Goal: Communication & Community: Share content

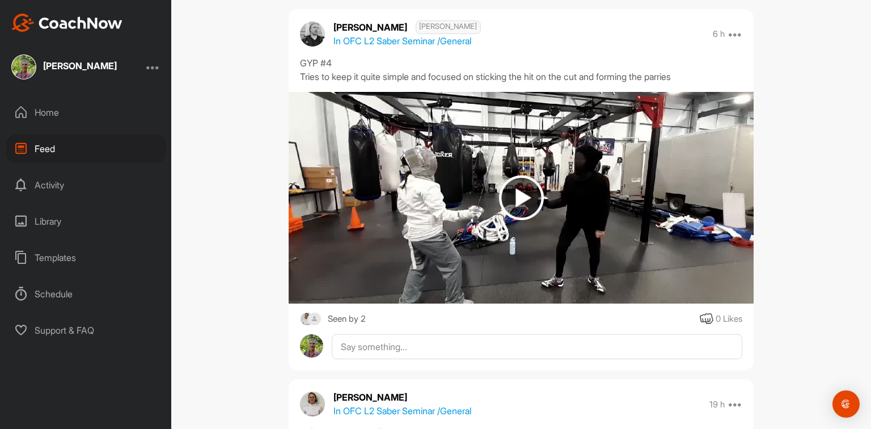
scroll to position [136, 0]
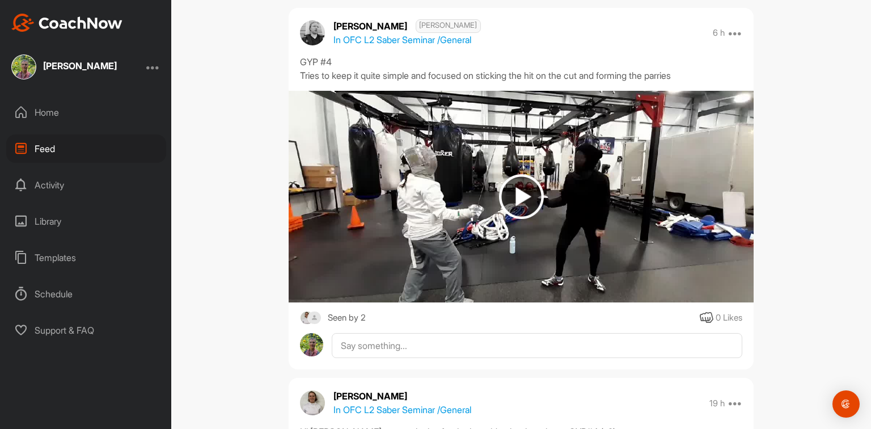
click at [501, 187] on img at bounding box center [521, 196] width 45 height 45
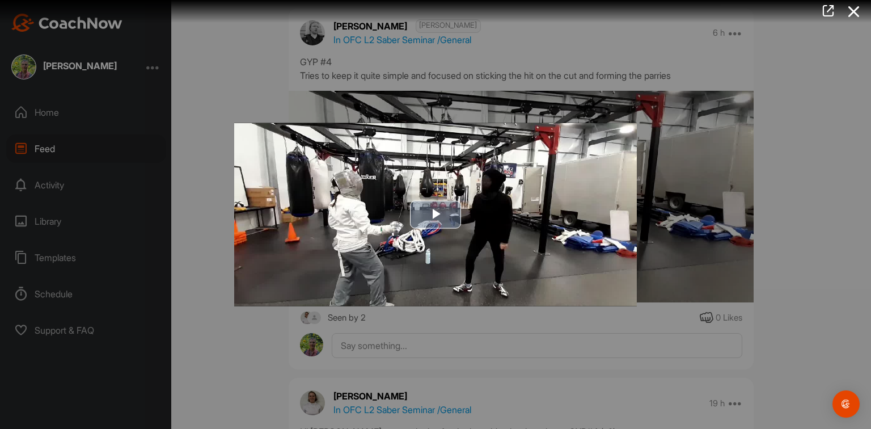
click at [436, 214] on span "Video Player" at bounding box center [436, 214] width 0 height 0
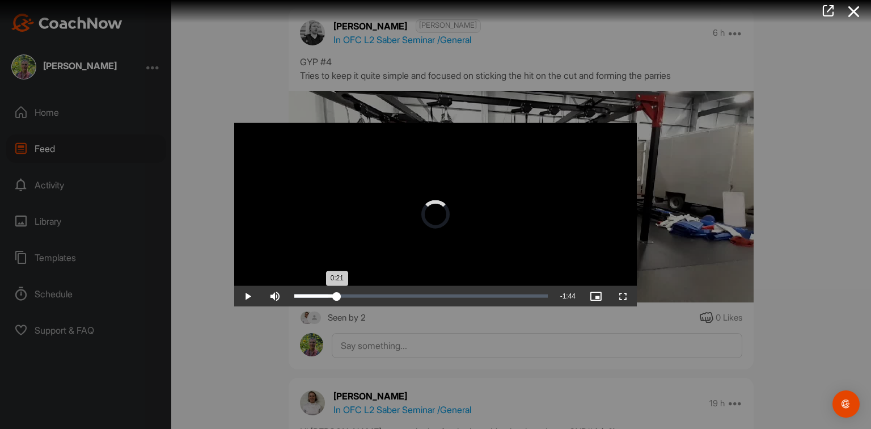
click at [337, 296] on div "Loaded : 13.35% 0:20 0:21" at bounding box center [421, 295] width 254 height 3
click at [248, 296] on span "Video Player" at bounding box center [247, 296] width 27 height 0
click at [472, 363] on div at bounding box center [435, 214] width 871 height 429
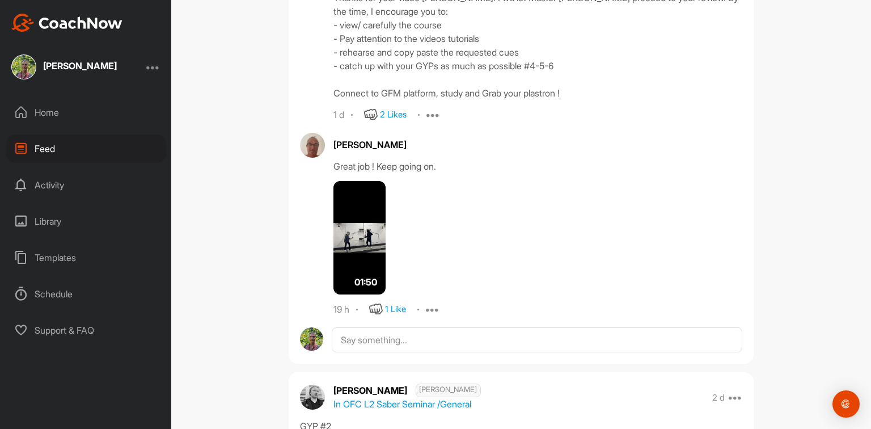
scroll to position [1452, 0]
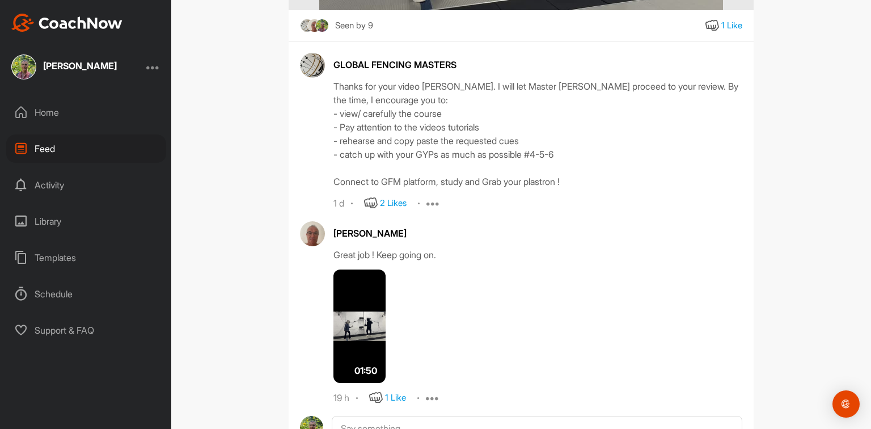
click at [345, 323] on img at bounding box center [360, 325] width 52 height 113
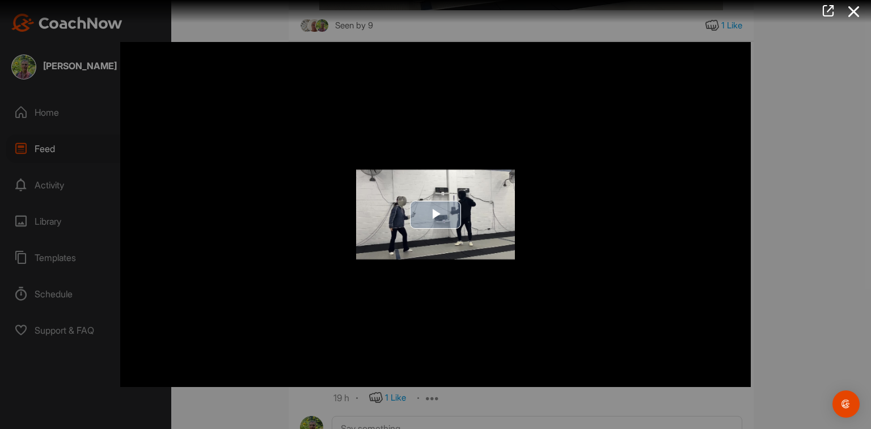
click at [436, 214] on span "Video Player" at bounding box center [436, 214] width 0 height 0
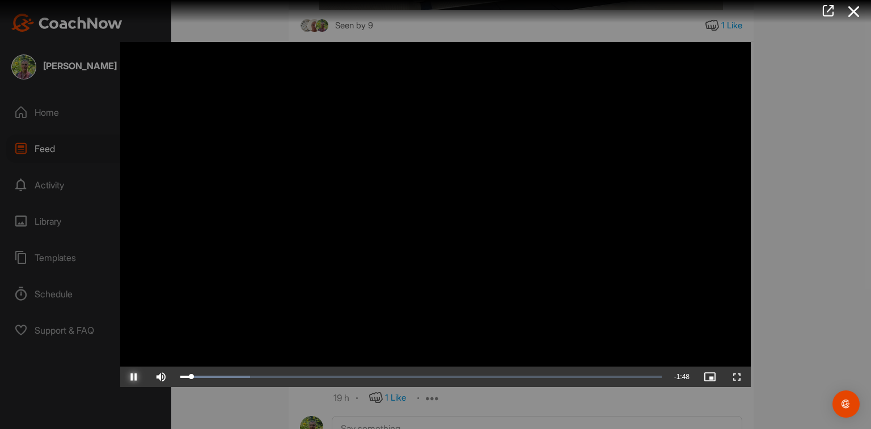
click at [132, 377] on span "Video Player" at bounding box center [133, 377] width 27 height 0
click at [128, 377] on span "Video Player" at bounding box center [133, 377] width 27 height 0
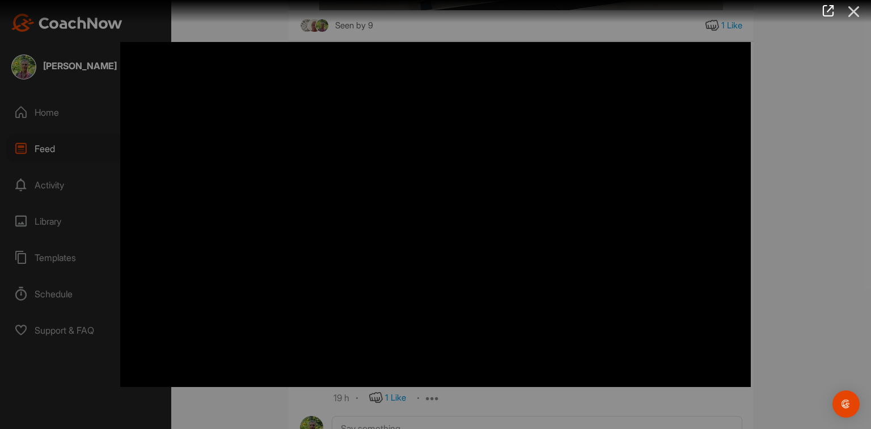
click at [855, 15] on icon at bounding box center [854, 11] width 26 height 21
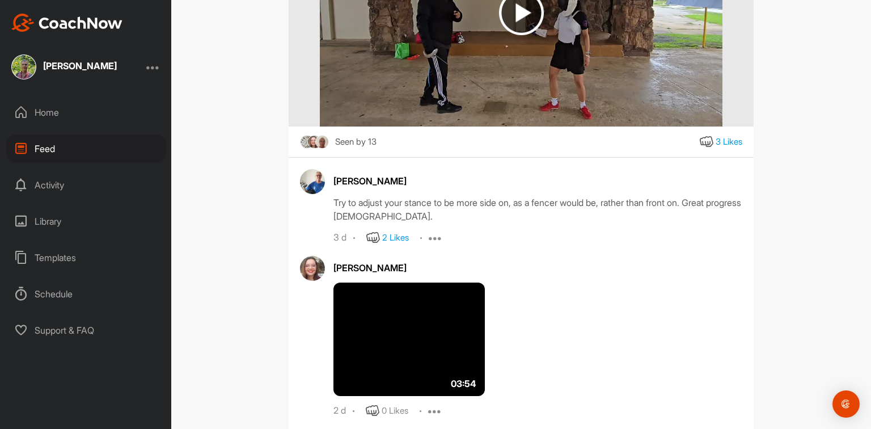
scroll to position [7124, 0]
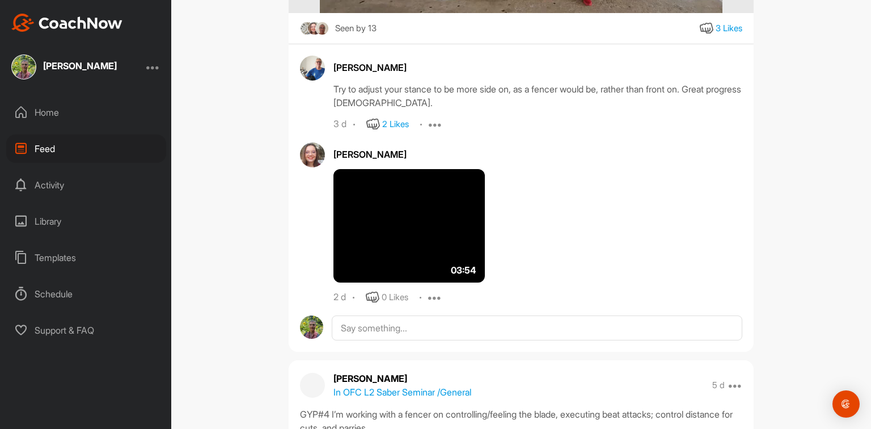
click at [433, 225] on img at bounding box center [409, 225] width 151 height 113
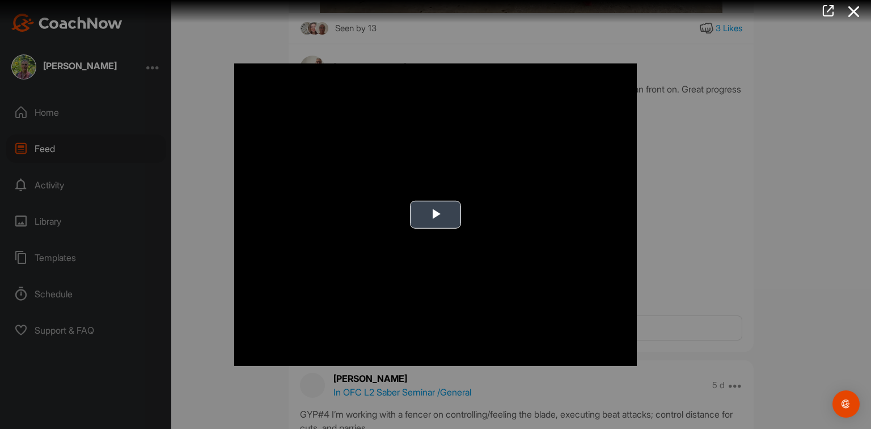
click at [436, 214] on span "Video Player" at bounding box center [436, 214] width 0 height 0
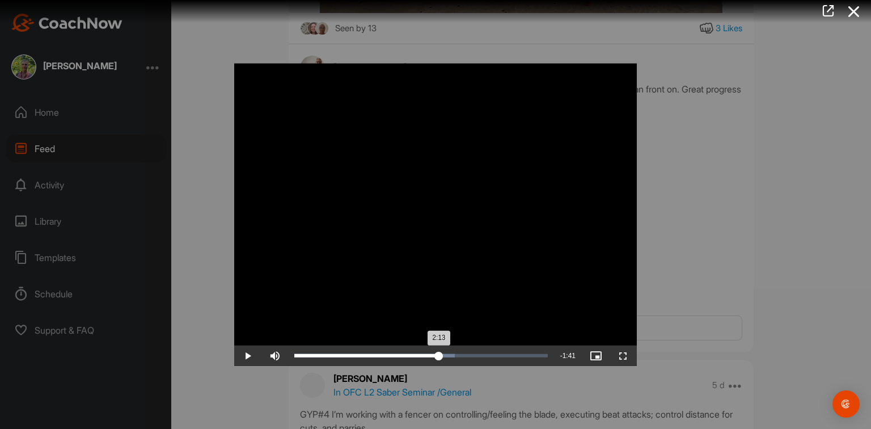
click at [438, 356] on div "Loaded : 63.25% 2:13 2:13" at bounding box center [421, 354] width 254 height 3
click at [424, 358] on div "Loaded : 63.25% 1:59 2:16" at bounding box center [421, 355] width 265 height 20
click at [431, 357] on div "Loaded : 63.25% 2:07 2:18" at bounding box center [421, 355] width 265 height 20
drag, startPoint x: 452, startPoint y: 343, endPoint x: 842, endPoint y: 288, distance: 394.1
drag, startPoint x: 842, startPoint y: 288, endPoint x: 812, endPoint y: 322, distance: 45.0
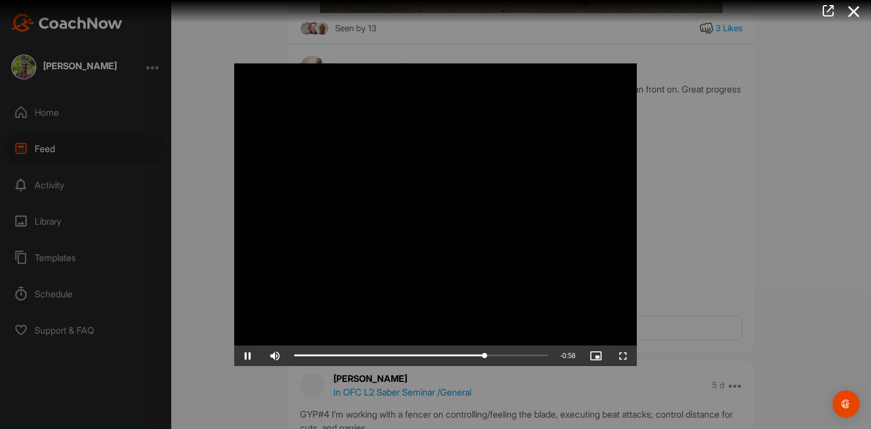
click at [812, 322] on div at bounding box center [435, 214] width 871 height 429
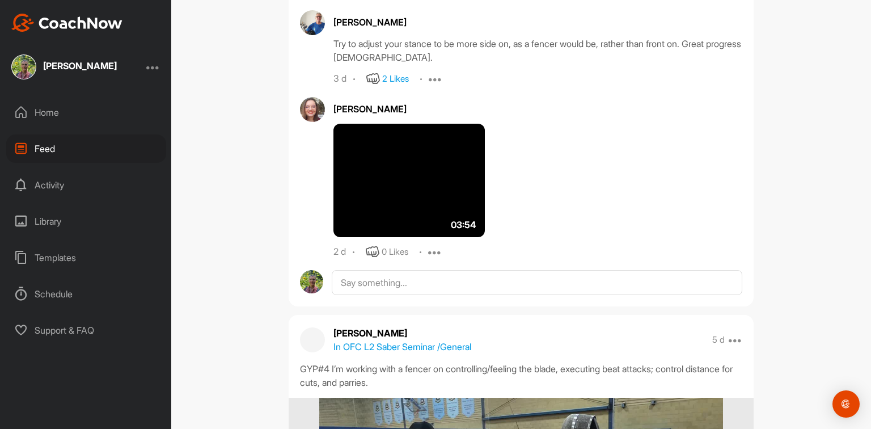
scroll to position [6988, 0]
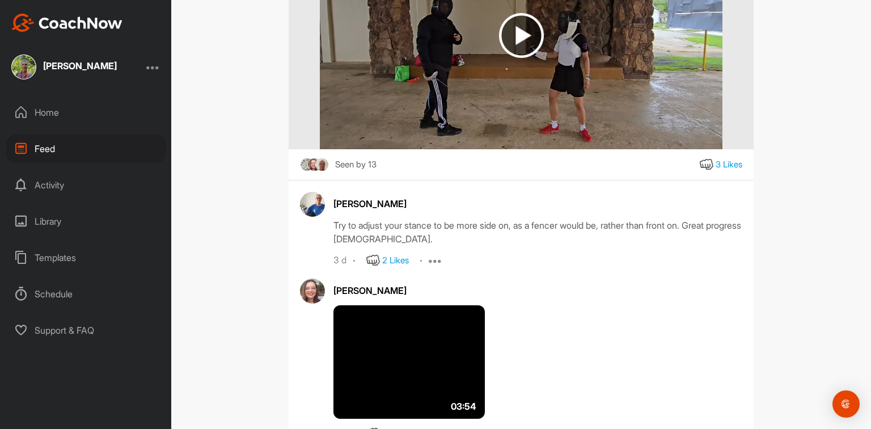
drag, startPoint x: 457, startPoint y: 228, endPoint x: 458, endPoint y: 222, distance: 5.9
drag, startPoint x: 458, startPoint y: 222, endPoint x: 452, endPoint y: 238, distance: 17.1
click at [452, 238] on div "Try to adjust your stance to be more side on, as a fencer would be, rather than…" at bounding box center [538, 231] width 409 height 27
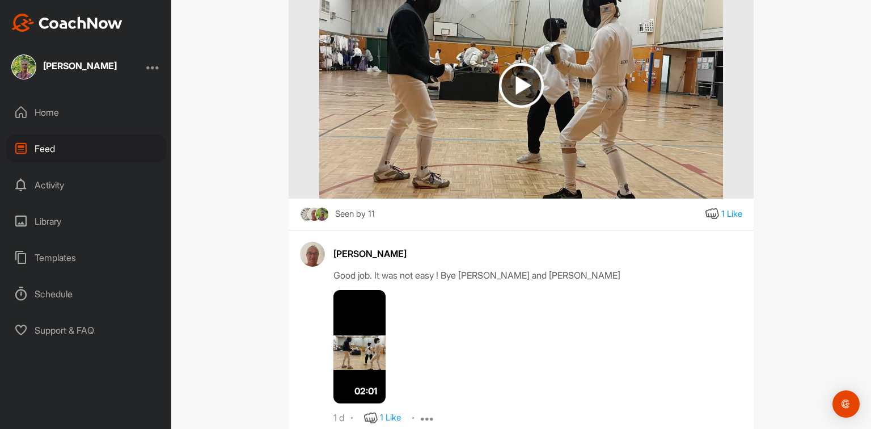
scroll to position [3040, 0]
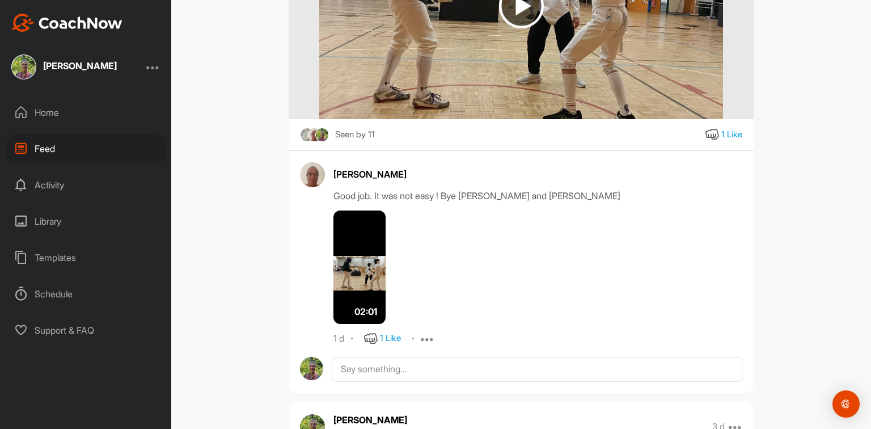
click at [372, 263] on img at bounding box center [360, 266] width 52 height 113
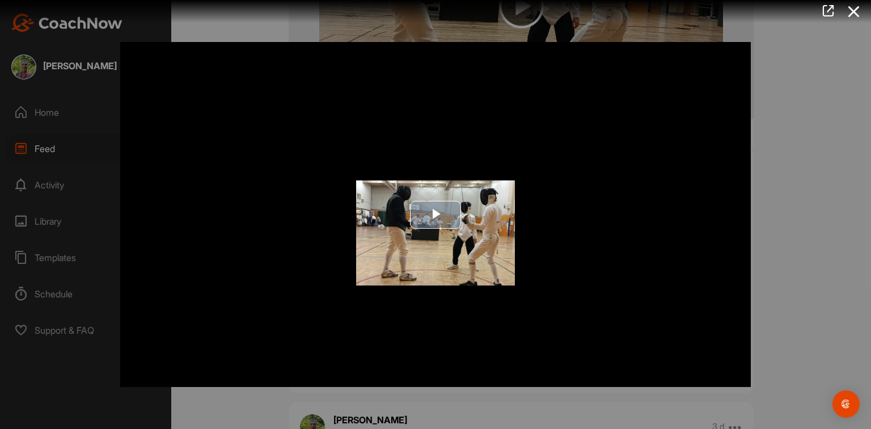
click at [436, 214] on span "Video Player" at bounding box center [436, 214] width 0 height 0
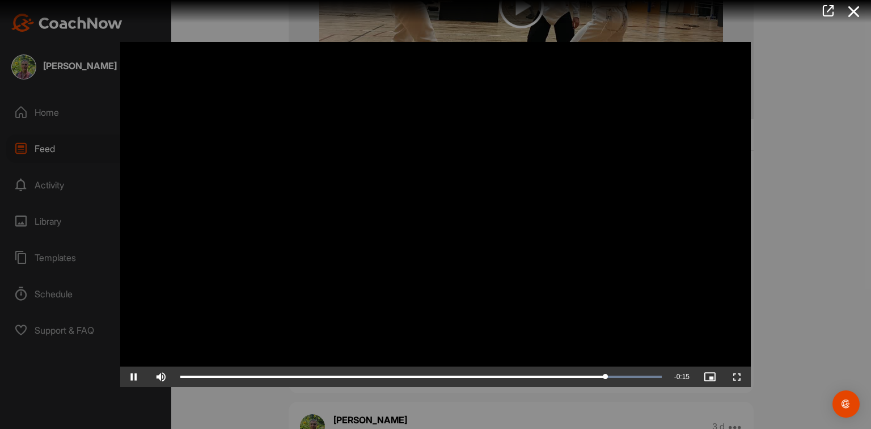
click at [853, 11] on icon at bounding box center [854, 11] width 26 height 21
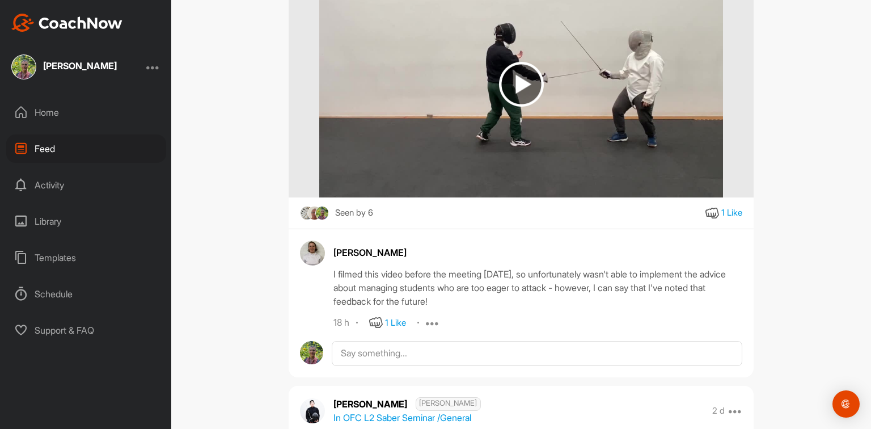
scroll to position [0, 0]
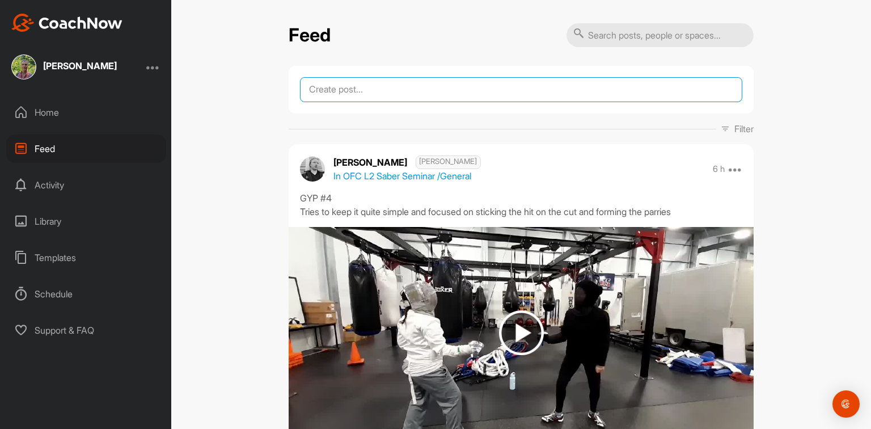
click at [414, 90] on textarea at bounding box center [521, 89] width 442 height 25
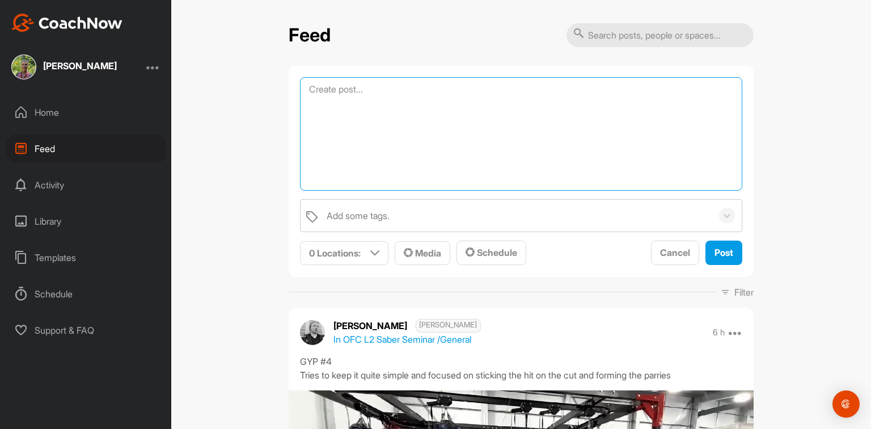
paste textarea "Hello, Reflecting on Friday’s session, I would be grateful if one of the GFM ma…"
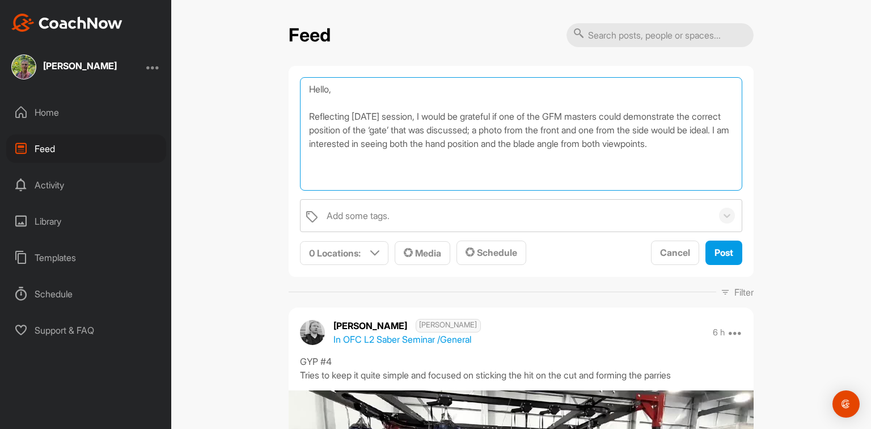
click at [346, 88] on textarea "Hello, Reflecting on Friday’s session, I would be grateful if one of the GFM ma…" at bounding box center [521, 133] width 442 height 113
click at [362, 161] on textarea "Hello, Reflecting on Friday’s session, I would be grateful if one of the GFM ma…" at bounding box center [521, 133] width 442 height 113
click at [427, 150] on textarea "Hello, Reflecting on Friday’s session, I would be grateful if one of the GFM ma…" at bounding box center [521, 133] width 442 height 113
click at [511, 141] on textarea "Hello, Reflecting on Friday’s session, I would be grateful if one of the GFM ma…" at bounding box center [521, 133] width 442 height 113
click at [477, 147] on textarea "Hello, Reflecting [DATE] session, I would be grateful if one of the GFM masters…" at bounding box center [521, 133] width 442 height 113
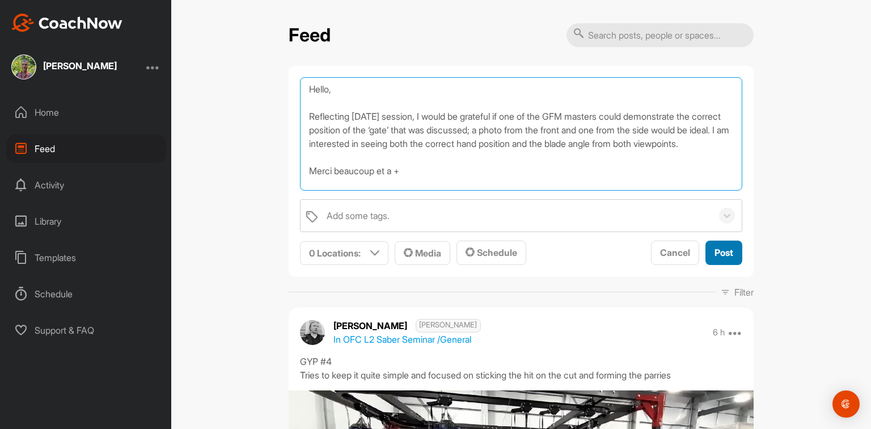
type textarea "Hello, Reflecting [DATE] session, I would be grateful if one of the GFM masters…"
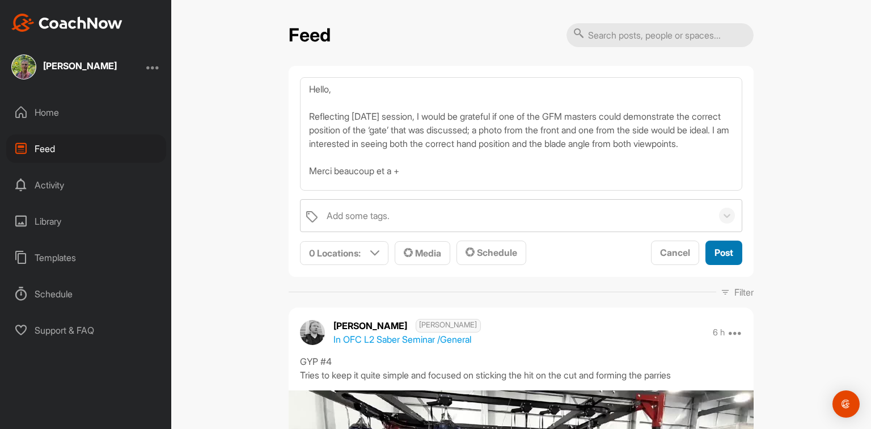
click at [715, 248] on span "Post" at bounding box center [724, 252] width 19 height 11
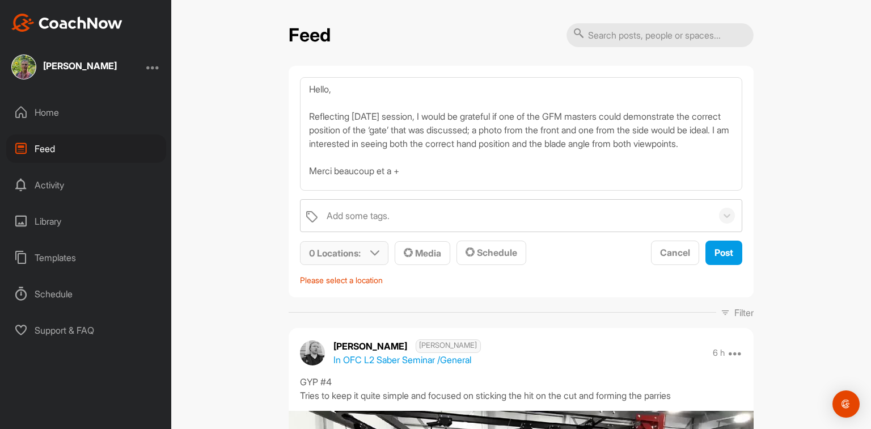
click at [382, 262] on div "0 Locations :" at bounding box center [344, 253] width 87 height 23
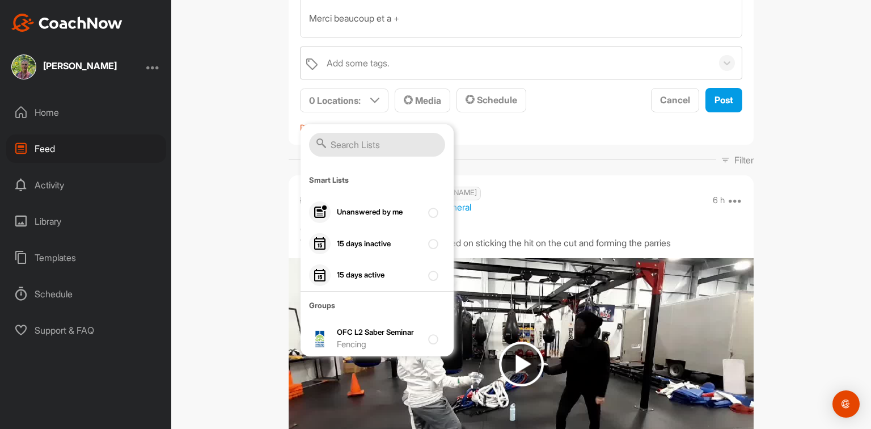
scroll to position [272, 0]
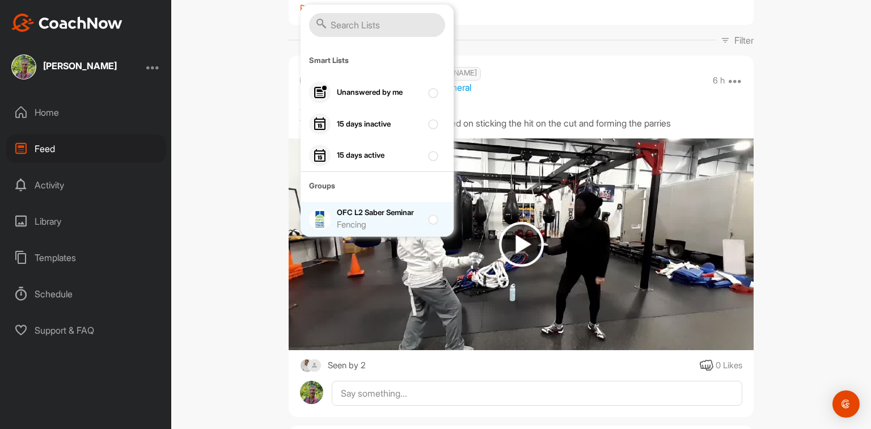
drag, startPoint x: 374, startPoint y: 227, endPoint x: 408, endPoint y: 216, distance: 35.3
click at [374, 227] on div "Fencing" at bounding box center [379, 224] width 85 height 13
checkbox input "true"
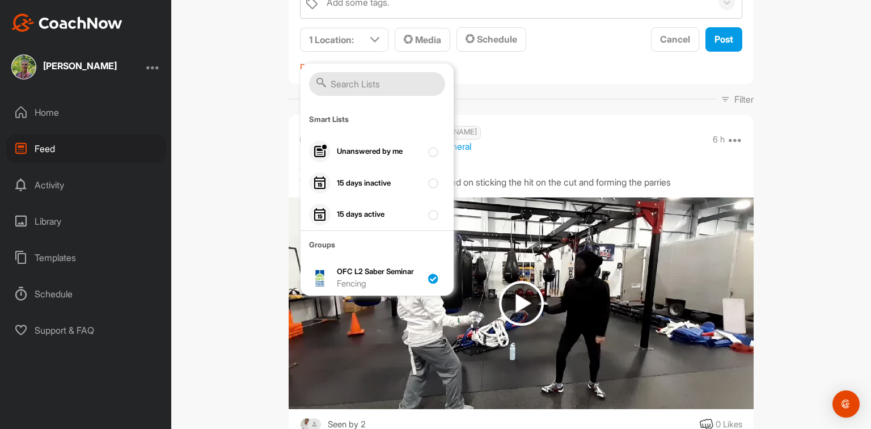
scroll to position [91, 0]
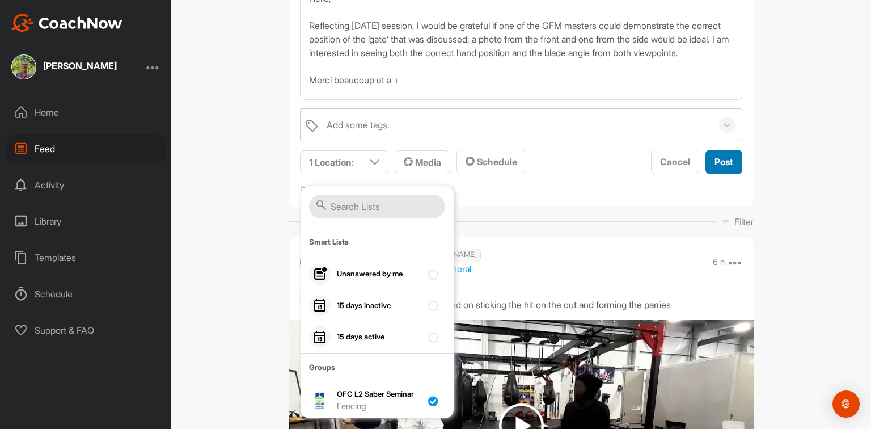
click at [718, 163] on span "Post" at bounding box center [724, 161] width 19 height 11
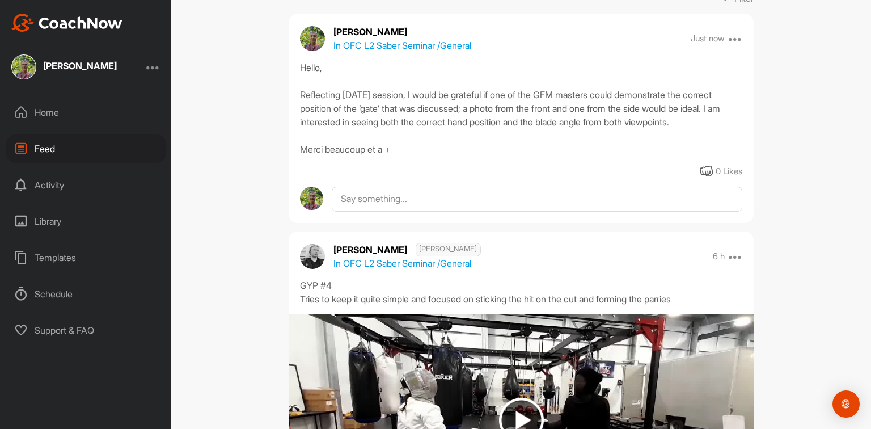
scroll to position [0, 0]
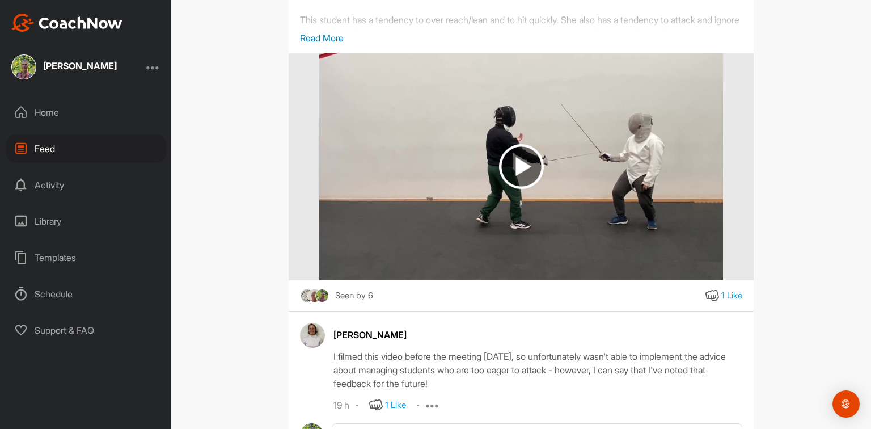
scroll to position [862, 0]
